Goal: Information Seeking & Learning: Learn about a topic

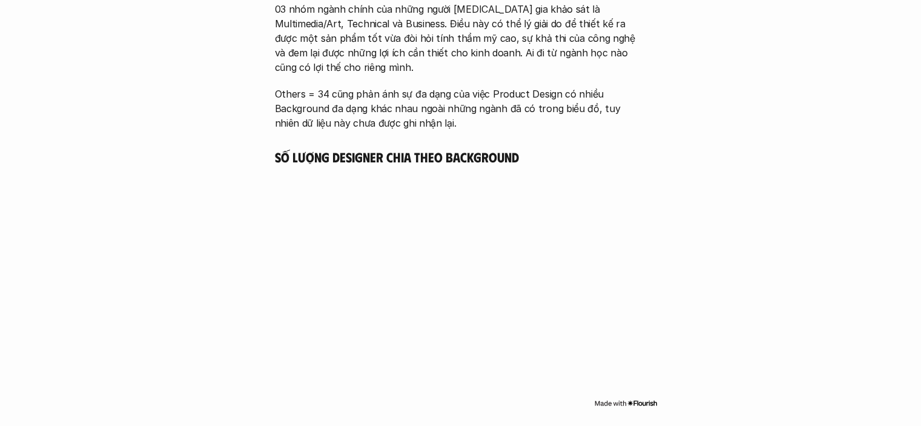
scroll to position [1211, 0]
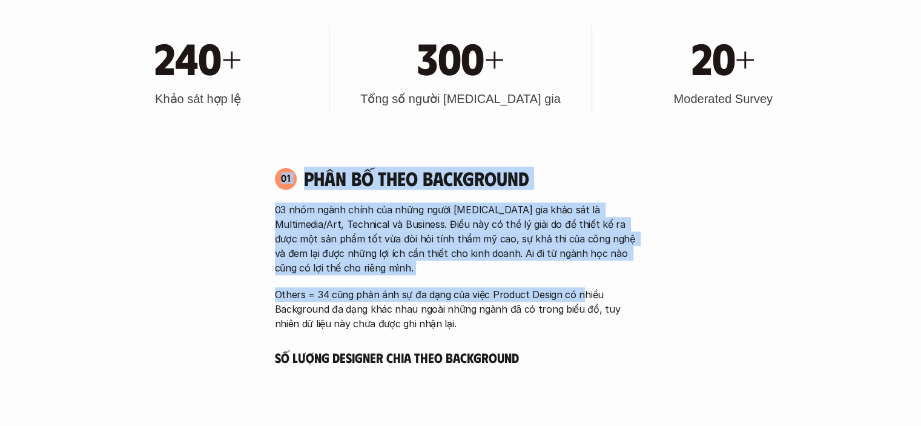
drag, startPoint x: 291, startPoint y: 196, endPoint x: 674, endPoint y: 305, distance: 399.0
click at [605, 298] on div "01 Phân bố theo background 03 nhóm ngành chính của những người [MEDICAL_DATA] g…" at bounding box center [461, 249] width 394 height 164
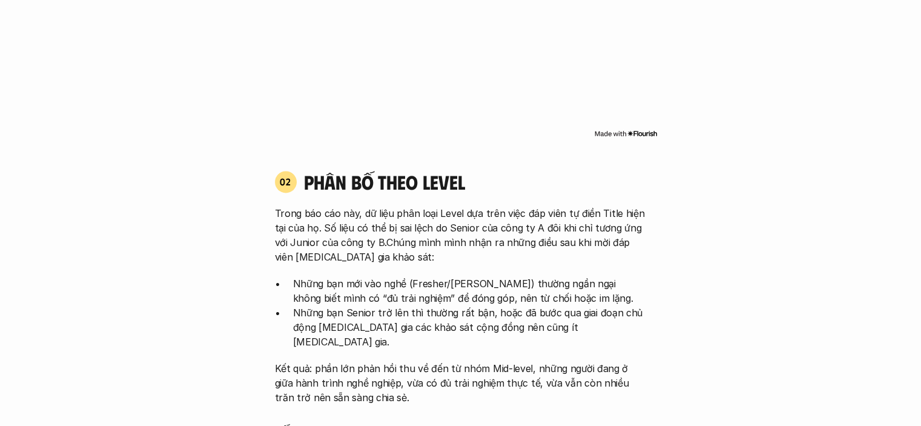
scroll to position [1756, 0]
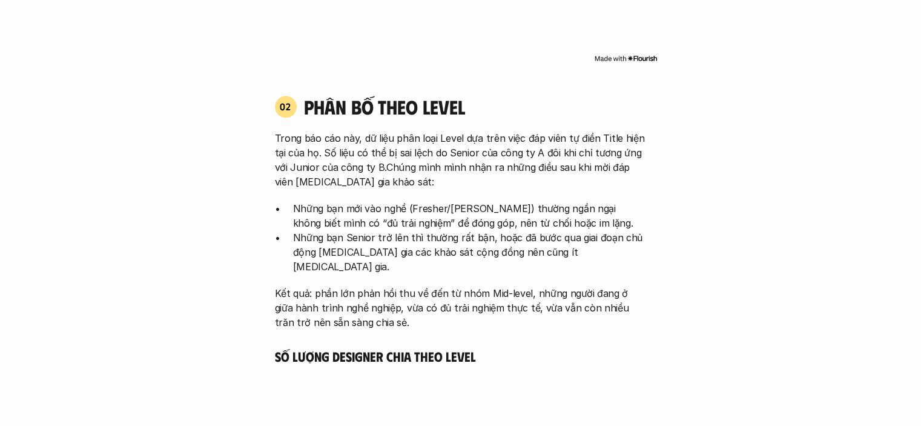
click at [431, 207] on p "Những bạn mới vào nghề (Fresher/[PERSON_NAME]) thường ngần ngại không biết mình…" at bounding box center [470, 215] width 354 height 29
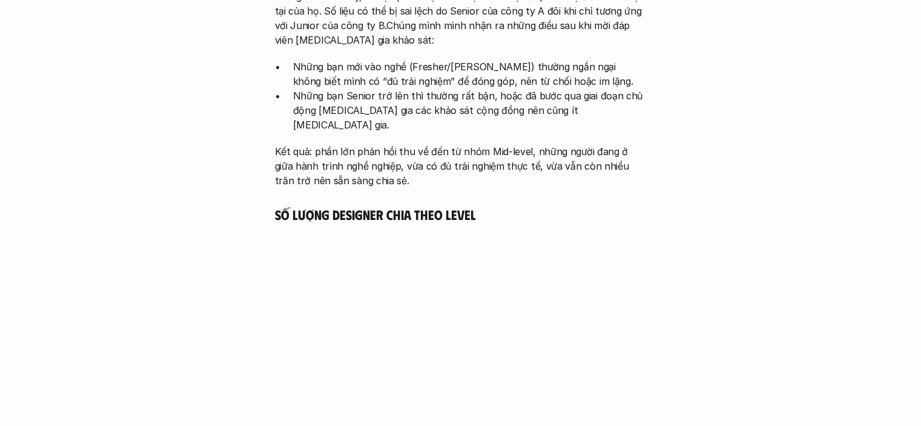
scroll to position [1877, 0]
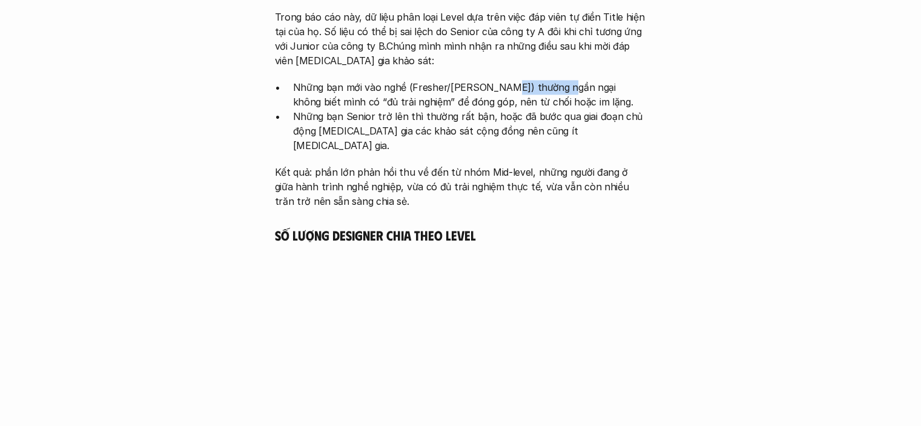
drag, startPoint x: 492, startPoint y: 90, endPoint x: 554, endPoint y: 96, distance: 62.7
click at [552, 94] on p "Những bạn mới vào nghề (Fresher/[PERSON_NAME]) thường ngần ngại không biết mình…" at bounding box center [470, 94] width 354 height 29
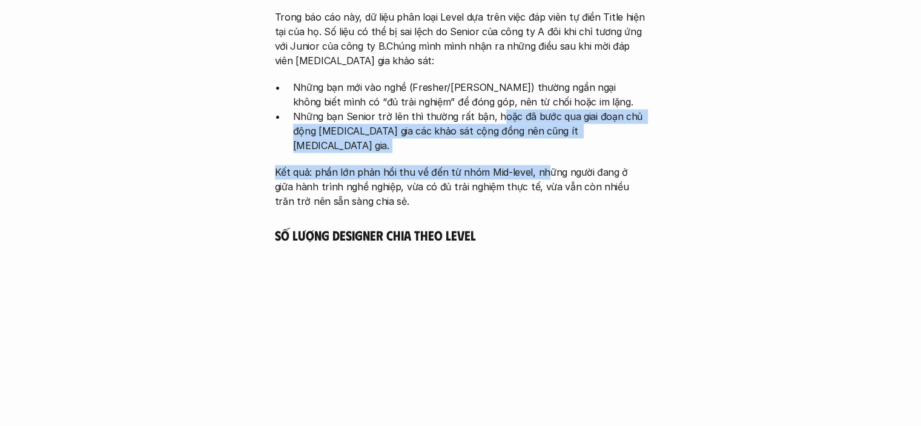
drag, startPoint x: 491, startPoint y: 111, endPoint x: 543, endPoint y: 154, distance: 67.5
click at [542, 151] on div "Trong báo cáo này, dữ liệu phân loại Level dựa trên việc đáp viên tự điền Title…" at bounding box center [461, 109] width 372 height 199
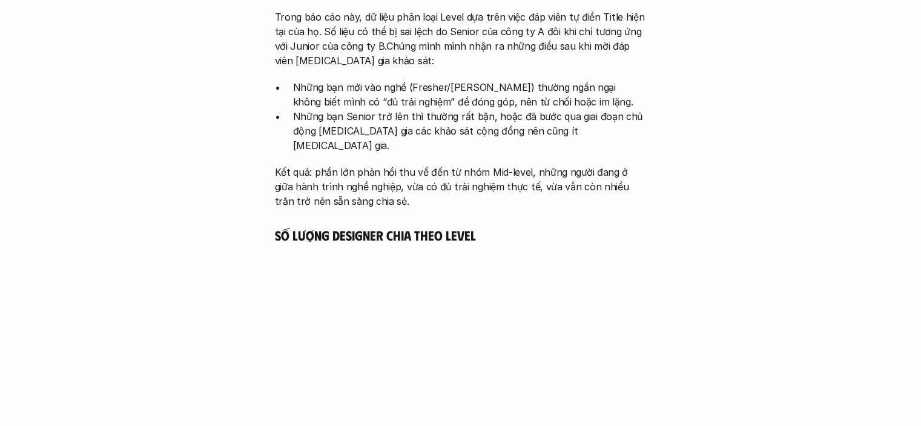
click at [581, 192] on p "Kết quả: phần lớn phản hồi thu về đến từ nhóm Mid-level, những người đang ở giữ…" at bounding box center [461, 187] width 372 height 44
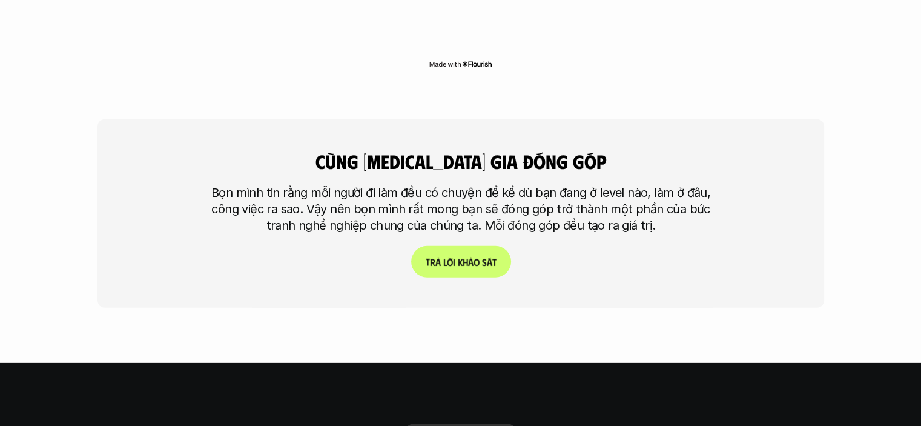
scroll to position [3633, 0]
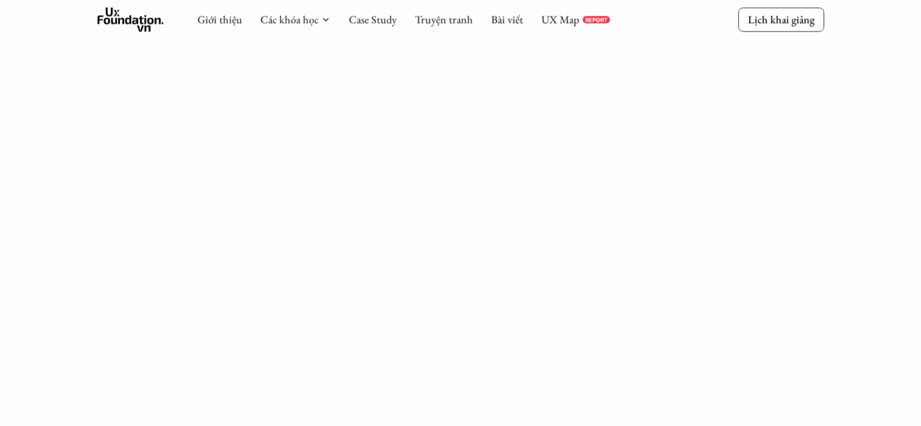
scroll to position [823, 0]
